Goal: Browse casually

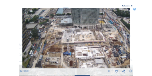
scroll to position [16, 0]
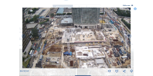
click at [135, 9] on icon at bounding box center [135, 9] width 3 height 3
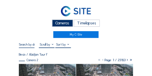
scroll to position [0, 0]
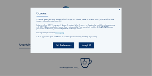
click at [119, 10] on icon at bounding box center [119, 9] width 2 height 2
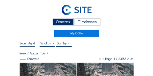
scroll to position [16, 0]
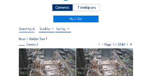
click at [50, 65] on img at bounding box center [47, 65] width 57 height 32
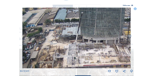
drag, startPoint x: 60, startPoint y: 43, endPoint x: 67, endPoint y: 51, distance: 10.8
click at [67, 51] on img at bounding box center [76, 38] width 108 height 61
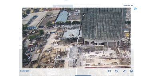
click at [35, 31] on img at bounding box center [76, 38] width 108 height 61
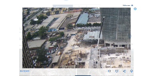
drag, startPoint x: 35, startPoint y: 50, endPoint x: 55, endPoint y: 51, distance: 20.9
click at [55, 51] on img at bounding box center [76, 38] width 108 height 61
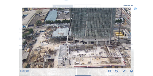
drag, startPoint x: 55, startPoint y: 51, endPoint x: 24, endPoint y: 49, distance: 31.4
click at [24, 49] on img at bounding box center [76, 38] width 108 height 61
